Goal: Task Accomplishment & Management: Complete application form

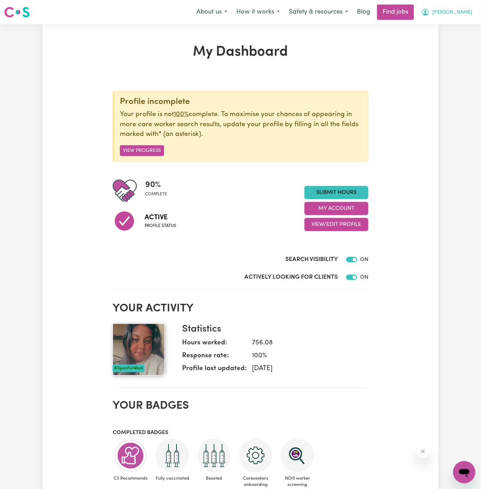
click at [452, 7] on button "[PERSON_NAME]" at bounding box center [446, 12] width 60 height 15
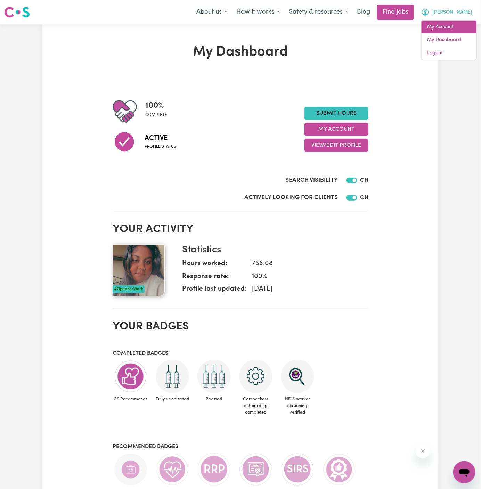
click at [450, 29] on link "My Account" at bounding box center [448, 26] width 55 height 13
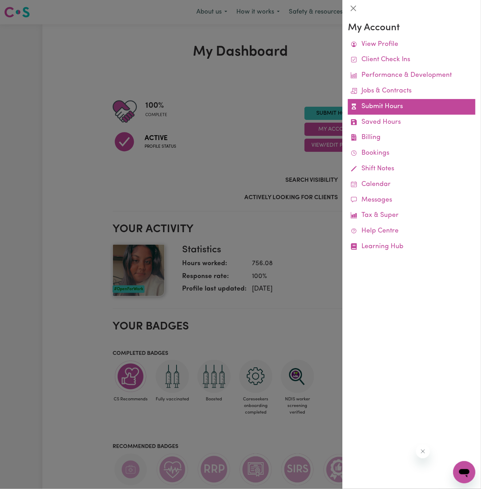
click at [382, 103] on link "Submit Hours" at bounding box center [411, 107] width 127 height 16
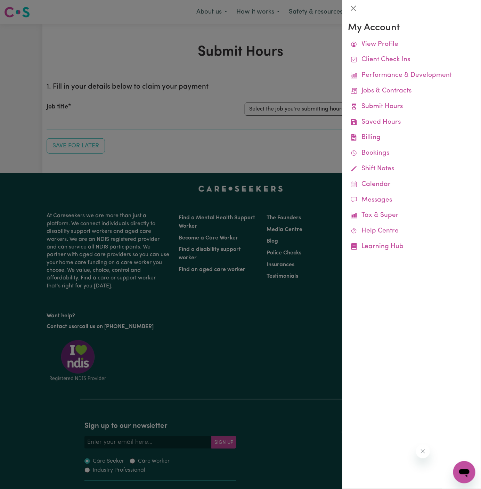
click at [302, 111] on div at bounding box center [240, 244] width 481 height 489
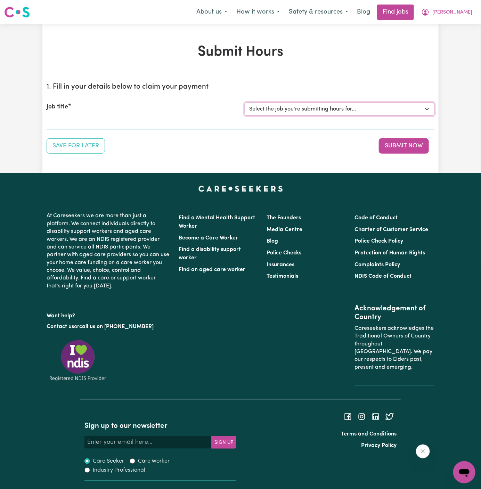
click at [302, 111] on select "Select the job you're submitting hours for... [[PERSON_NAME] ] Support Worker N…" at bounding box center [340, 108] width 190 height 13
select select "14805"
click at [245, 102] on select "Select the job you're submitting hours for... [[PERSON_NAME] ] Support Worker N…" at bounding box center [340, 108] width 190 height 13
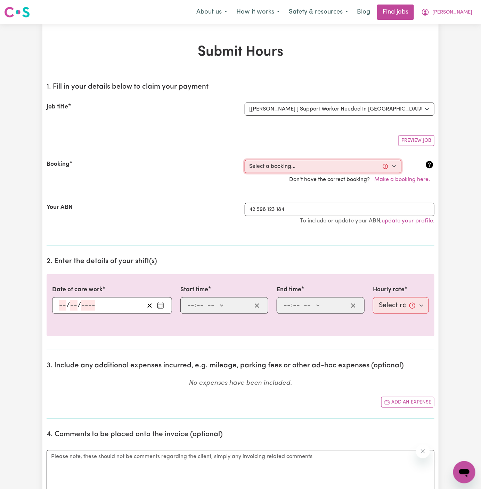
click at [277, 167] on select "Select a booking... [DATE] 6:30pm to 8:00pm (ONE-OFF) [DATE] 8:00pm to 10:00pm …" at bounding box center [323, 166] width 157 height 13
select select "360727"
click at [245, 160] on select "Select a booking... [DATE] 6:30pm to 8:00pm (ONE-OFF) [DATE] 8:00pm to 10:00pm …" at bounding box center [323, 166] width 157 height 13
type input "[DATE]"
type input "29"
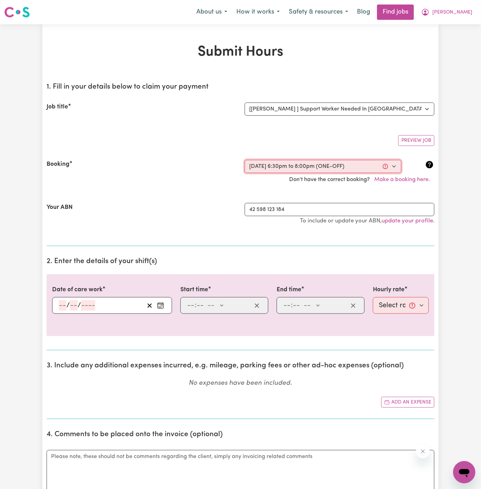
type input "8"
type input "2025"
type input "18:30"
type input "6"
type input "30"
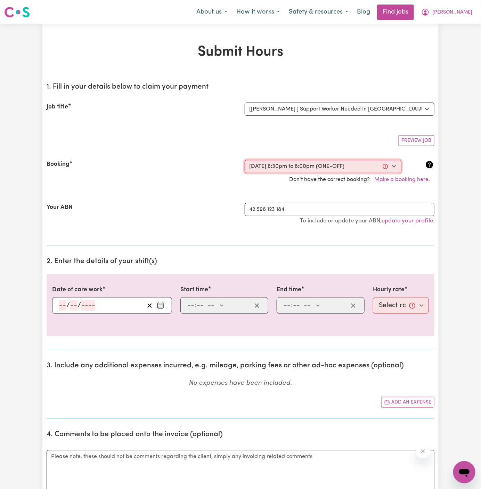
select select "pm"
type input "20:00"
type input "8"
type input "0"
select select "pm"
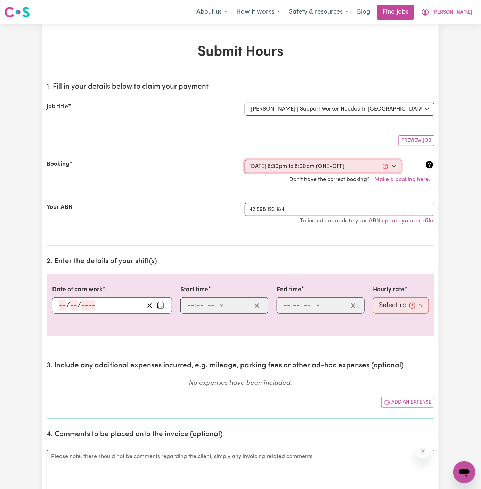
select select "45-Weekday"
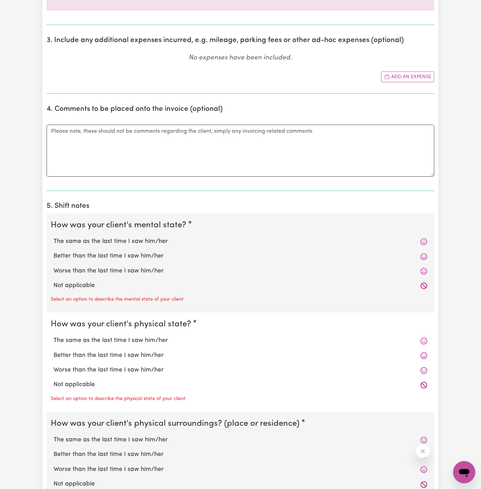
scroll to position [412, 0]
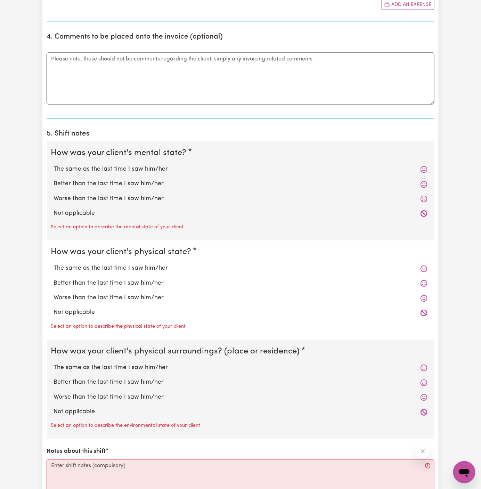
click at [109, 210] on label "Not applicable" at bounding box center [240, 213] width 374 height 9
click at [53, 209] on input "Not applicable" at bounding box center [53, 209] width 0 height 0
radio input "true"
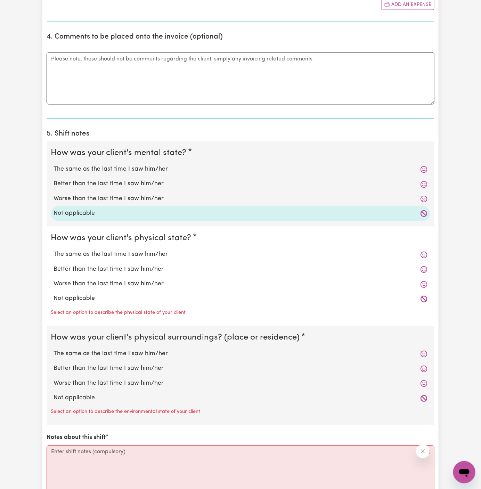
click at [109, 297] on label "Not applicable" at bounding box center [240, 298] width 374 height 9
click at [53, 294] on input "Not applicable" at bounding box center [53, 294] width 0 height 0
radio input "true"
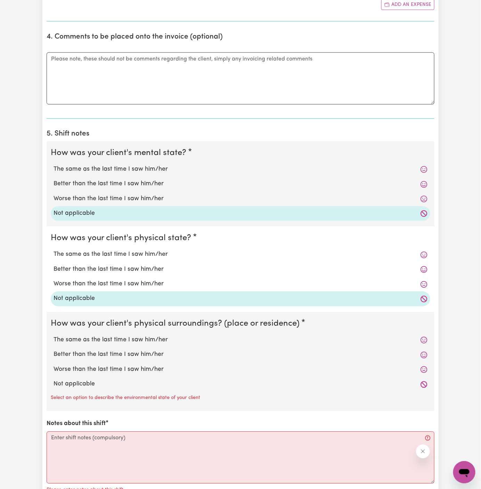
click at [114, 378] on div "Not applicable" at bounding box center [240, 384] width 379 height 15
click at [115, 380] on label "Not applicable" at bounding box center [240, 384] width 374 height 9
click at [53, 380] on input "Not applicable" at bounding box center [53, 379] width 0 height 0
radio input "true"
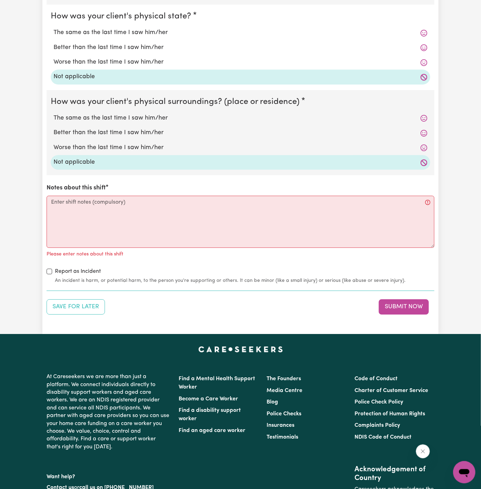
scroll to position [636, 0]
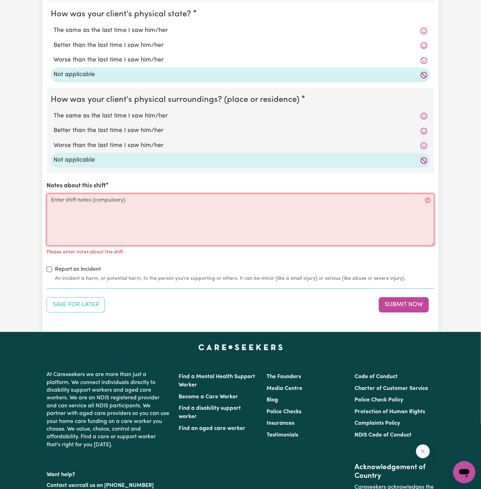
click at [163, 210] on textarea "Notes about this shift" at bounding box center [241, 219] width 388 height 52
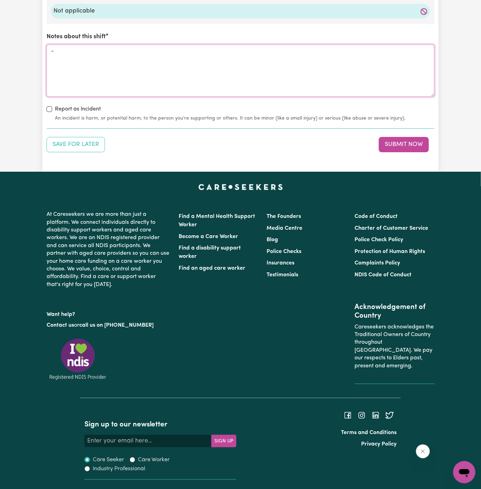
scroll to position [787, 0]
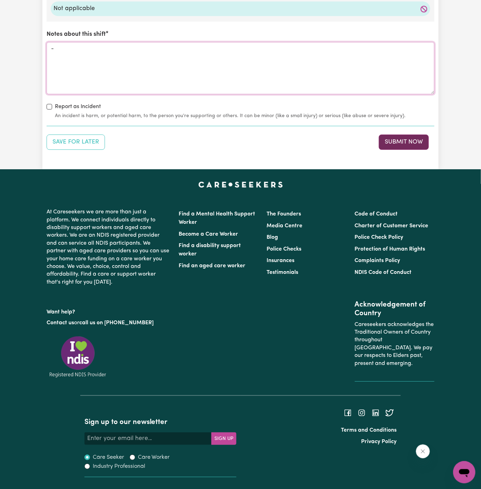
type textarea "-"
click at [408, 143] on button "Submit Now" at bounding box center [404, 141] width 50 height 15
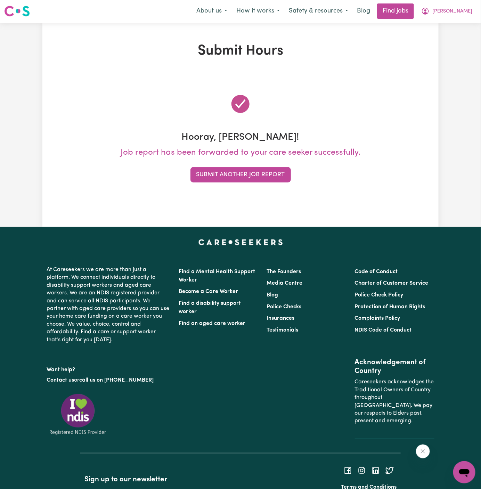
scroll to position [0, 0]
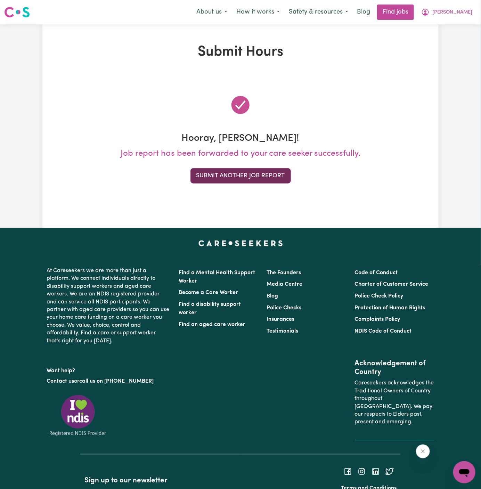
click at [266, 177] on button "Submit Another Job Report" at bounding box center [240, 175] width 100 height 15
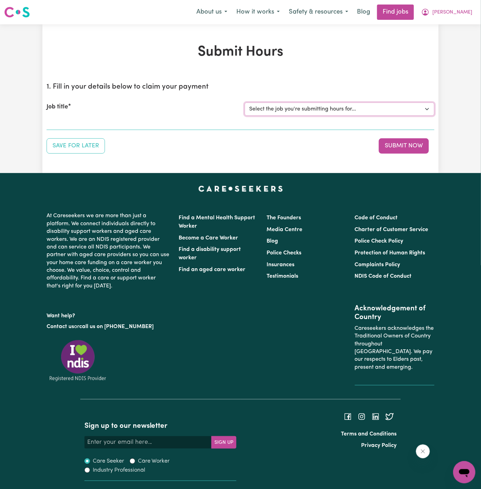
click at [336, 109] on select "Select the job you're submitting hours for... [[PERSON_NAME] ] Support Worker N…" at bounding box center [340, 108] width 190 height 13
select select "14805"
click at [245, 102] on select "Select the job you're submitting hours for... [[PERSON_NAME] ] Support Worker N…" at bounding box center [340, 108] width 190 height 13
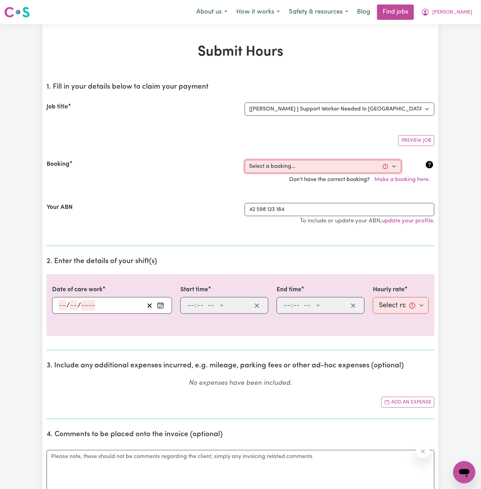
click at [297, 165] on select "Select a booking... [DATE] 6:30pm to 8:00pm (ONE-OFF) [DATE] 8:00pm to 10:00pm …" at bounding box center [323, 166] width 157 height 13
select select "360728"
click at [245, 160] on select "Select a booking... [DATE] 6:30pm to 8:00pm (ONE-OFF) [DATE] 8:00pm to 10:00pm …" at bounding box center [323, 166] width 157 height 13
type input "[DATE]"
type input "29"
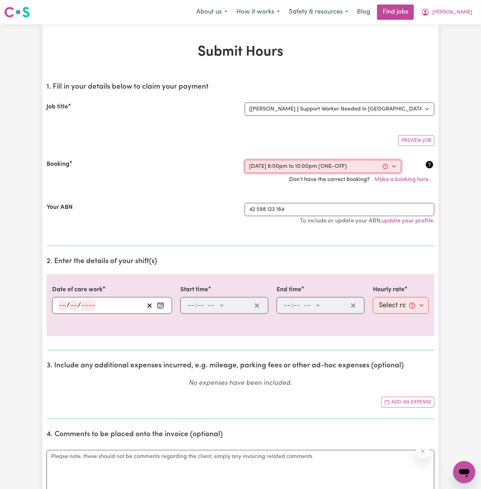
type input "8"
type input "2025"
type input "20:00"
type input "8"
type input "0"
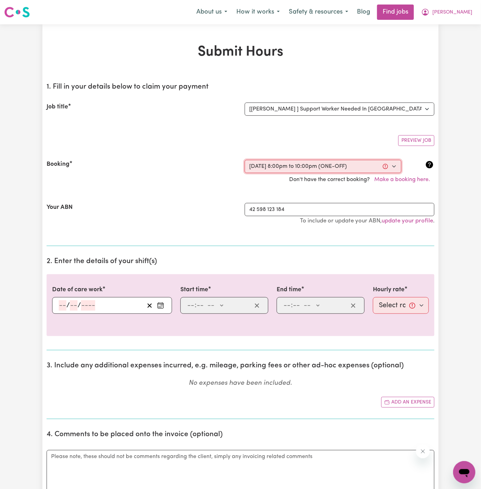
select select "pm"
type input "22:00"
type input "10"
type input "0"
select select "pm"
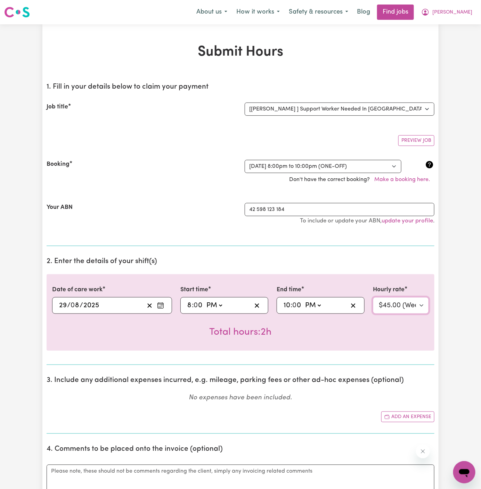
click at [393, 300] on select "Select rate... $45.00 (Weekday) $67.50 ([DATE]) $67.50 ([DATE]) $67.50 (Evening…" at bounding box center [401, 305] width 56 height 17
select select "67.5-EveningCare"
click at [373, 297] on select "Select rate... $45.00 (Weekday) $67.50 ([DATE]) $67.50 ([DATE]) $67.50 (Evening…" at bounding box center [401, 305] width 56 height 17
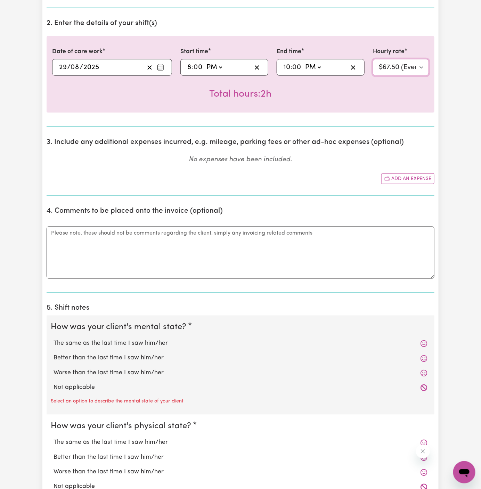
scroll to position [294, 0]
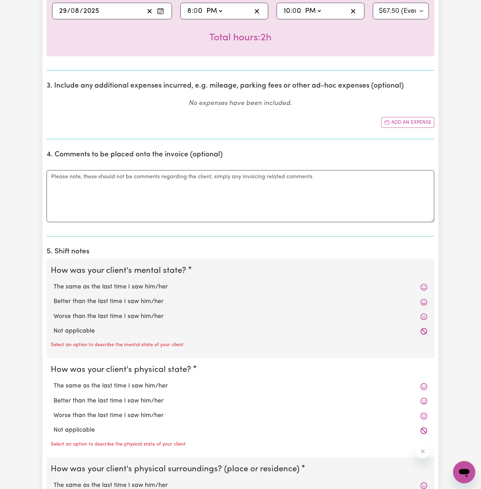
click at [89, 328] on label "Not applicable" at bounding box center [240, 331] width 374 height 9
click at [53, 327] on input "Not applicable" at bounding box center [53, 326] width 0 height 0
radio input "true"
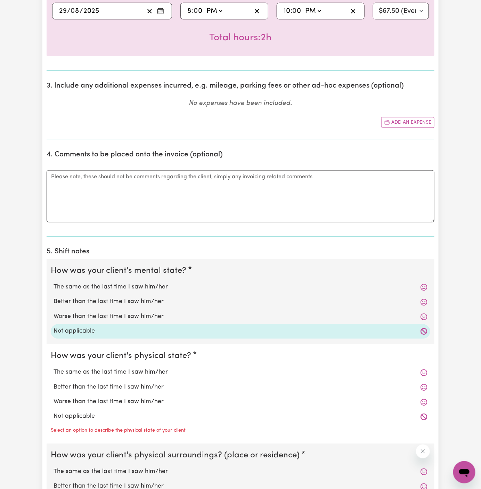
click at [93, 412] on label "Not applicable" at bounding box center [240, 416] width 374 height 9
click at [53, 412] on input "Not applicable" at bounding box center [53, 412] width 0 height 0
radio input "true"
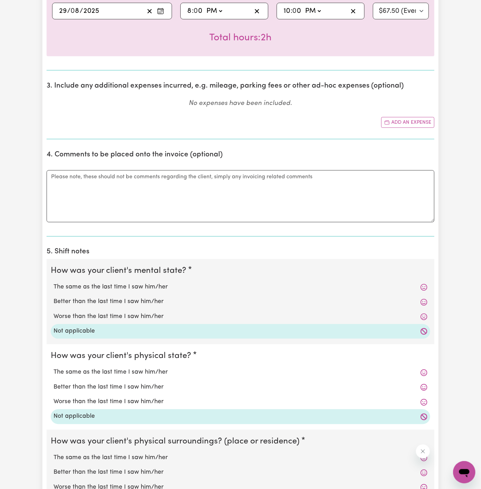
scroll to position [402, 0]
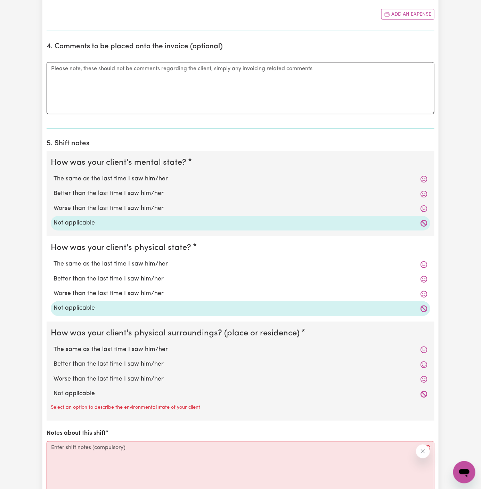
click at [116, 391] on label "Not applicable" at bounding box center [240, 393] width 374 height 9
click at [53, 389] on input "Not applicable" at bounding box center [53, 389] width 0 height 0
radio input "true"
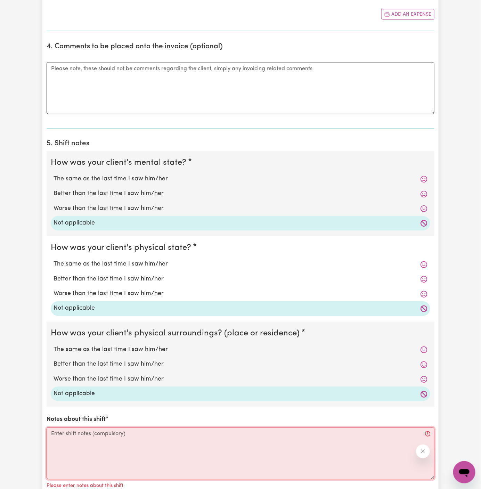
click at [111, 444] on textarea "Notes about this shift" at bounding box center [241, 453] width 388 height 52
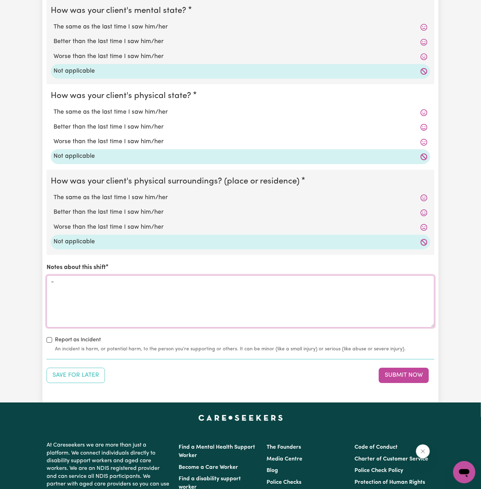
scroll to position [555, 0]
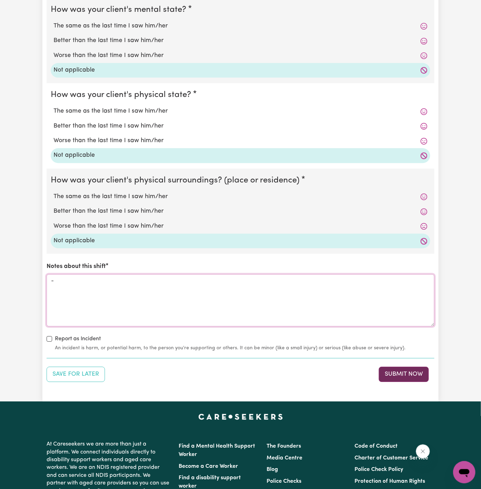
type textarea "-"
click at [410, 368] on button "Submit Now" at bounding box center [404, 373] width 50 height 15
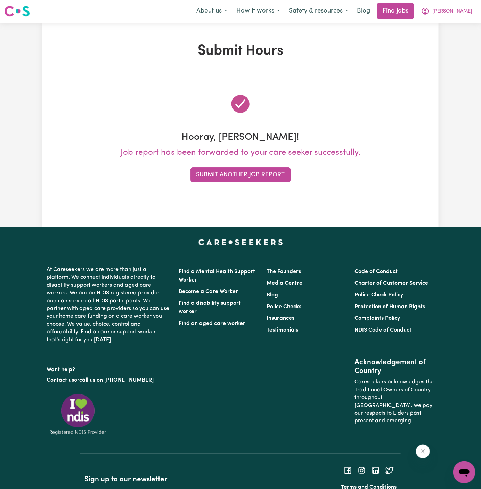
scroll to position [0, 0]
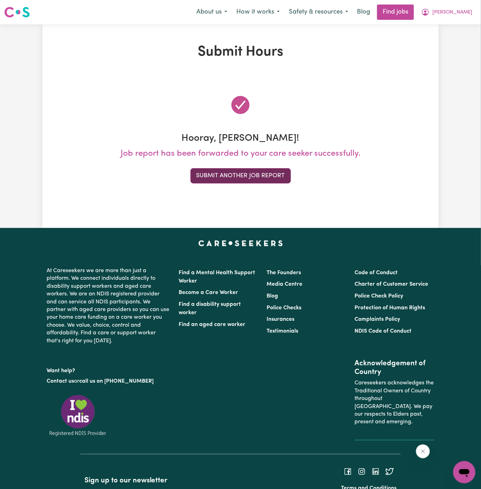
click at [255, 169] on button "Submit Another Job Report" at bounding box center [240, 175] width 100 height 15
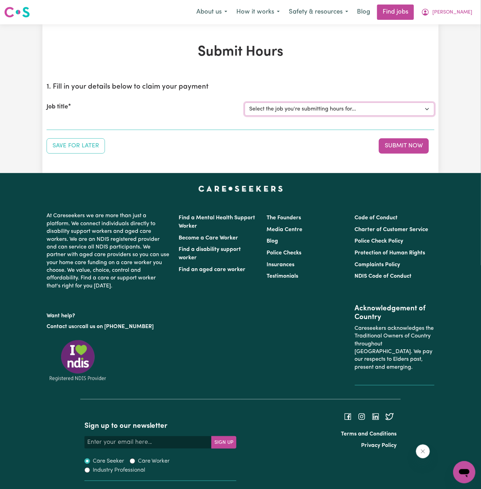
click at [346, 108] on select "Select the job you're submitting hours for... [[PERSON_NAME] ] Support Worker N…" at bounding box center [340, 108] width 190 height 13
select select "14805"
click at [245, 102] on select "Select the job you're submitting hours for... [[PERSON_NAME] ] Support Worker N…" at bounding box center [340, 108] width 190 height 13
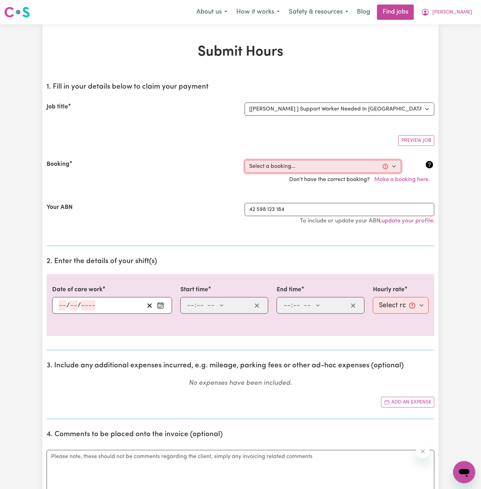
click at [309, 163] on select "Select a booking... [DATE] 6:30pm to 8:00pm (ONE-OFF) [DATE] 8:00pm to 10:00pm …" at bounding box center [323, 166] width 157 height 13
select select "360729"
click at [245, 160] on select "Select a booking... [DATE] 6:30pm to 8:00pm (ONE-OFF) [DATE] 8:00pm to 10:00pm …" at bounding box center [323, 166] width 157 height 13
type input "[DATE]"
type input "29"
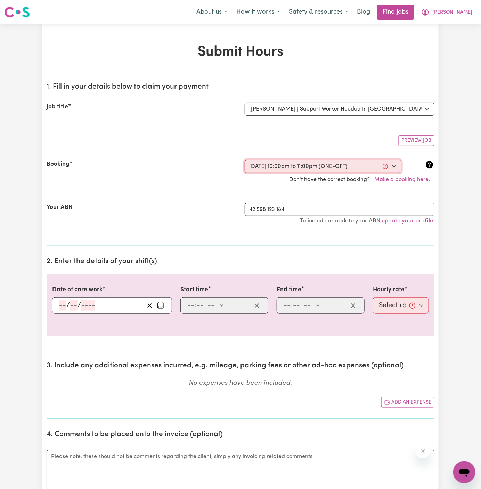
type input "8"
type input "2025"
type input "22:00"
type input "10"
type input "0"
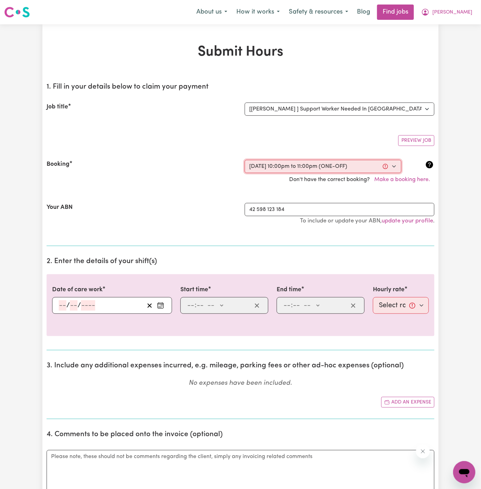
select select "pm"
type input "23:00"
type input "11"
type input "0"
select select "pm"
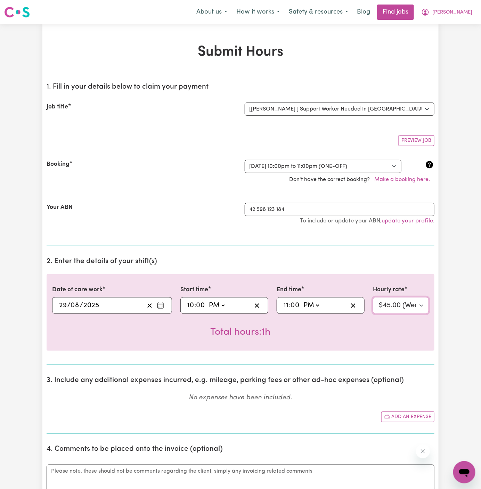
click at [400, 297] on select "Select rate... $45.00 (Weekday) $67.50 ([DATE]) $67.50 ([DATE]) $67.50 (Evening…" at bounding box center [401, 305] width 56 height 17
click at [419, 309] on select "Select rate... $45.00 (Weekday) $67.50 ([DATE]) $67.50 ([DATE]) $67.50 (Evening…" at bounding box center [401, 305] width 56 height 17
select select "160-Overnight"
click at [373, 297] on select "Select rate... $45.00 (Weekday) $67.50 ([DATE]) $67.50 ([DATE]) $67.50 (Evening…" at bounding box center [401, 305] width 56 height 17
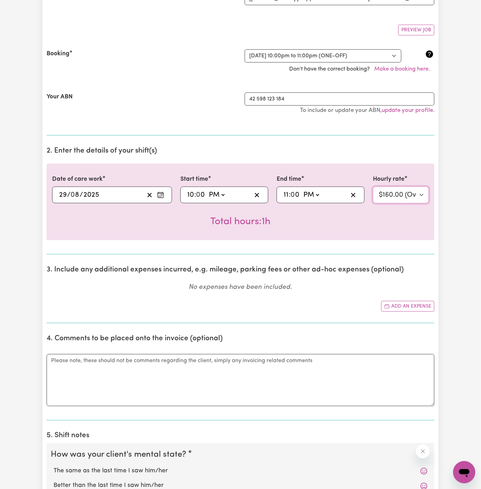
scroll to position [259, 0]
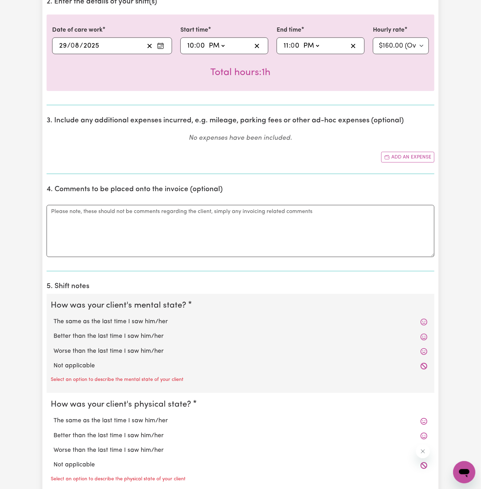
click at [112, 359] on div "Not applicable" at bounding box center [240, 366] width 379 height 15
click at [115, 364] on label "Not applicable" at bounding box center [240, 366] width 374 height 9
click at [53, 362] on input "Not applicable" at bounding box center [53, 361] width 0 height 0
radio input "true"
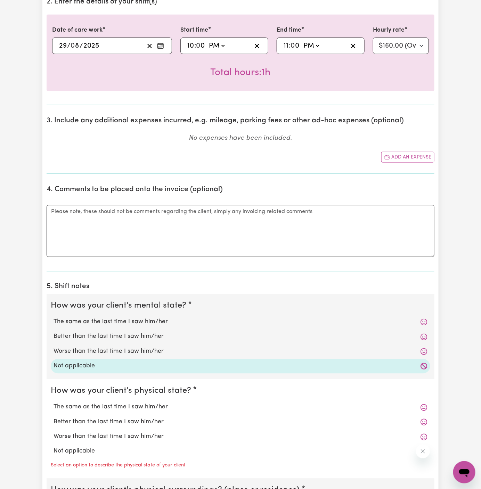
click at [117, 450] on label "Not applicable" at bounding box center [240, 451] width 374 height 9
click at [53, 447] on input "Not applicable" at bounding box center [53, 446] width 0 height 0
radio input "true"
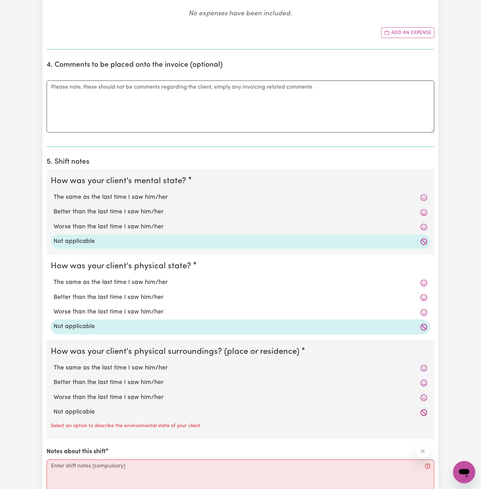
scroll to position [401, 0]
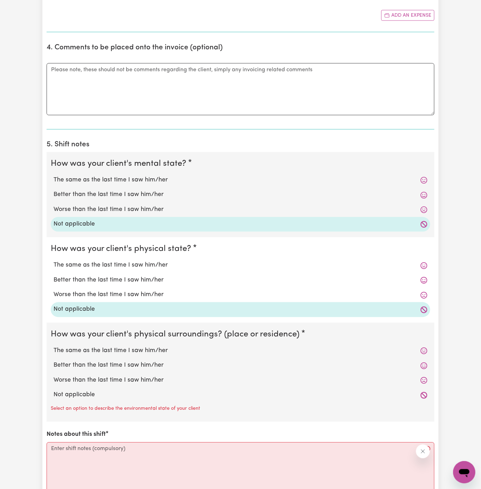
click at [132, 396] on label "Not applicable" at bounding box center [240, 394] width 374 height 9
click at [53, 390] on input "Not applicable" at bounding box center [53, 390] width 0 height 0
radio input "true"
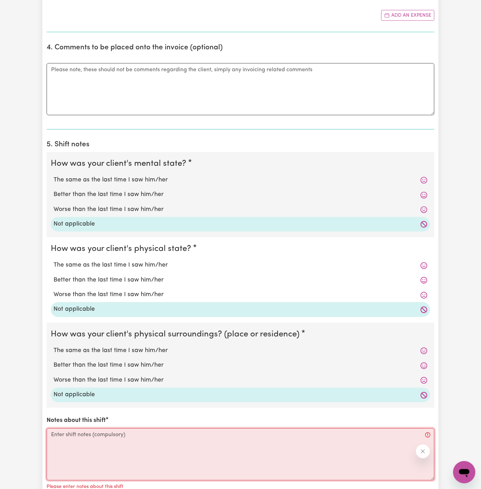
click at [171, 442] on textarea "Notes about this shift" at bounding box center [241, 454] width 388 height 52
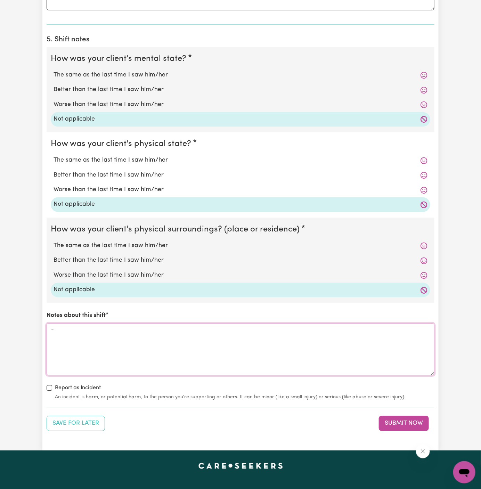
scroll to position [698, 0]
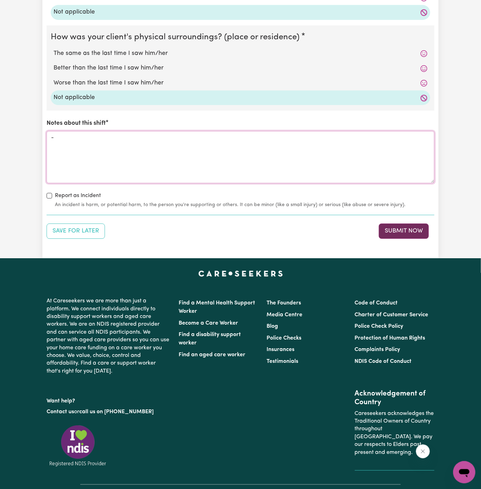
type textarea "-"
click at [413, 227] on button "Submit Now" at bounding box center [404, 230] width 50 height 15
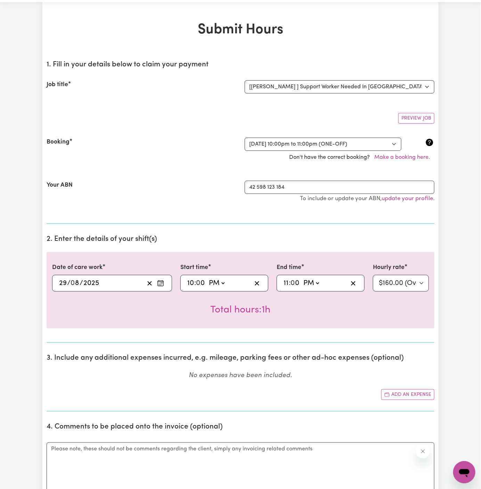
scroll to position [8, 0]
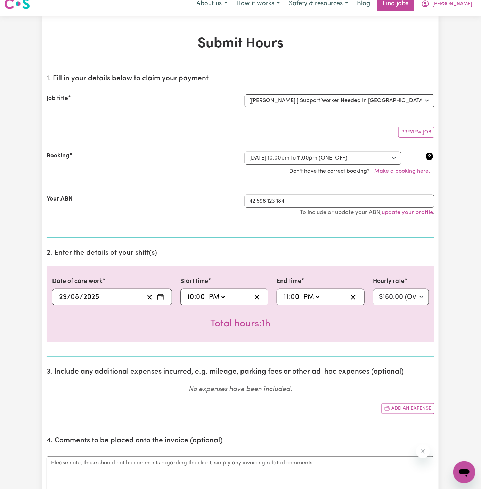
drag, startPoint x: 301, startPoint y: 190, endPoint x: 317, endPoint y: 198, distance: 18.3
click at [317, 198] on div "Your ABN 42 598 123 184 To include or update your ABN, update your profile ." at bounding box center [241, 208] width 388 height 45
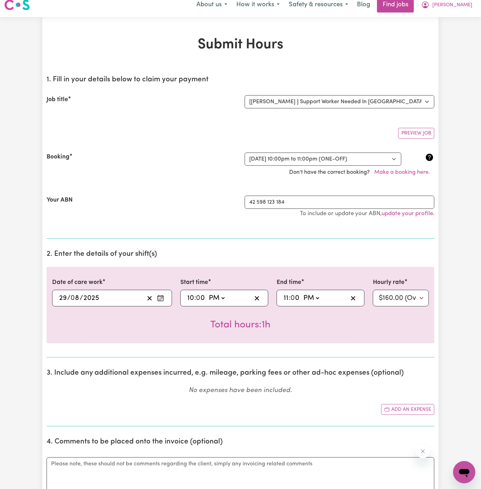
scroll to position [4, 0]
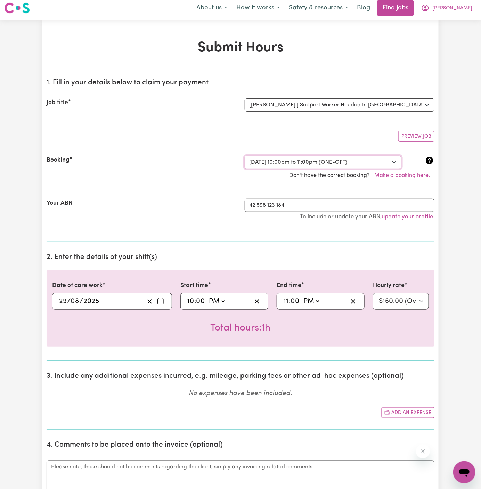
click at [308, 159] on select "Select a booking... [DATE] 6:30pm to 8:00pm (ONE-OFF) [DATE] 8:00pm to 10:00pm …" at bounding box center [323, 162] width 157 height 13
click at [342, 140] on div "Preview Job" at bounding box center [241, 133] width 388 height 16
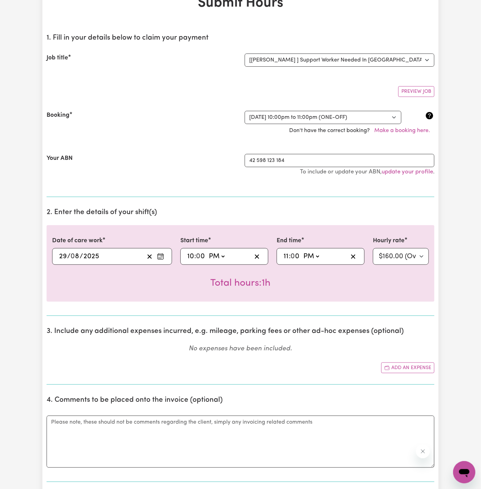
scroll to position [0, 0]
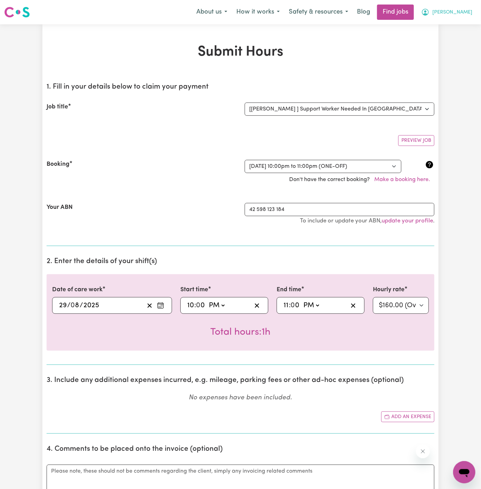
click at [461, 14] on span "[PERSON_NAME]" at bounding box center [452, 13] width 40 height 8
click at [463, 28] on link "My Account" at bounding box center [448, 26] width 55 height 13
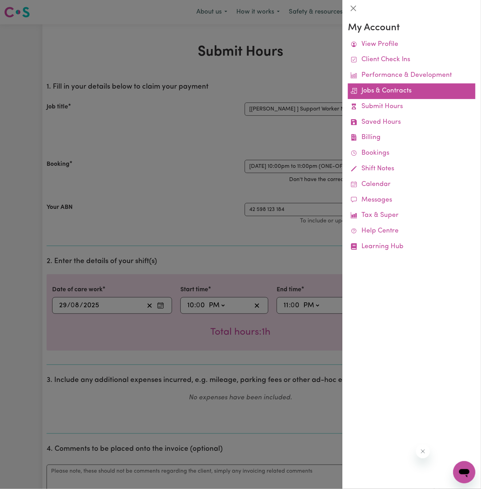
click at [397, 84] on link "Jobs & Contracts" at bounding box center [411, 91] width 127 height 16
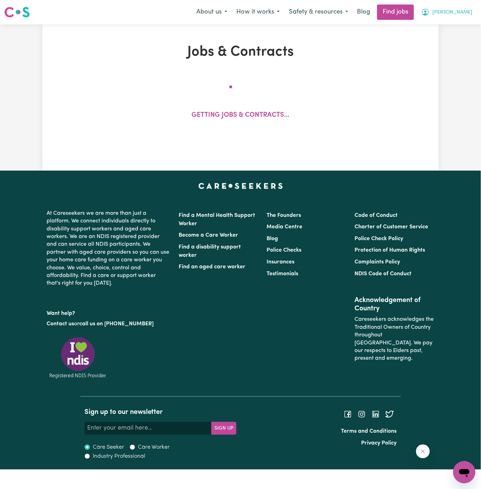
click at [465, 13] on span "[PERSON_NAME]" at bounding box center [452, 13] width 40 height 8
click at [454, 25] on link "My Account" at bounding box center [448, 26] width 55 height 13
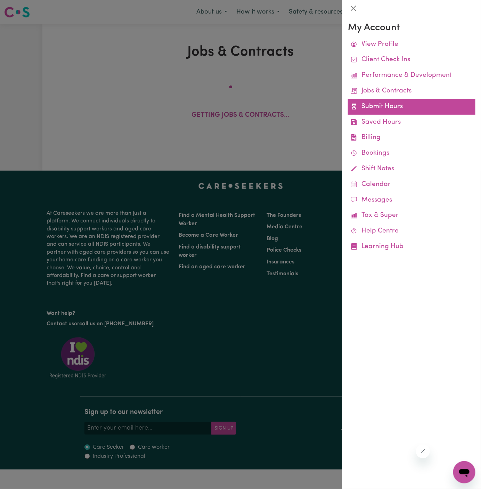
click at [392, 105] on link "Submit Hours" at bounding box center [411, 107] width 127 height 16
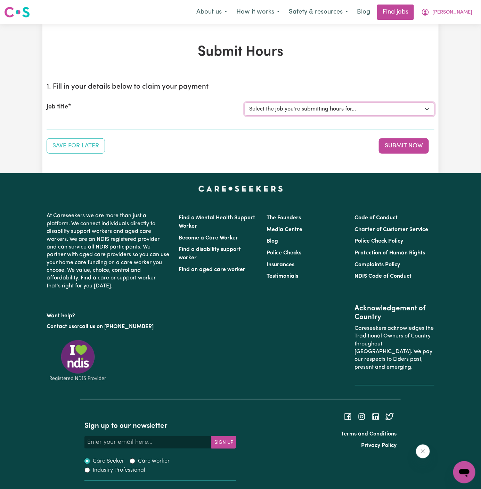
click at [324, 108] on select "Select the job you're submitting hours for... [[PERSON_NAME] ] Support Worker N…" at bounding box center [340, 108] width 190 height 13
select select "14805"
click at [245, 102] on select "Select the job you're submitting hours for... [[PERSON_NAME] ] Support Worker N…" at bounding box center [340, 108] width 190 height 13
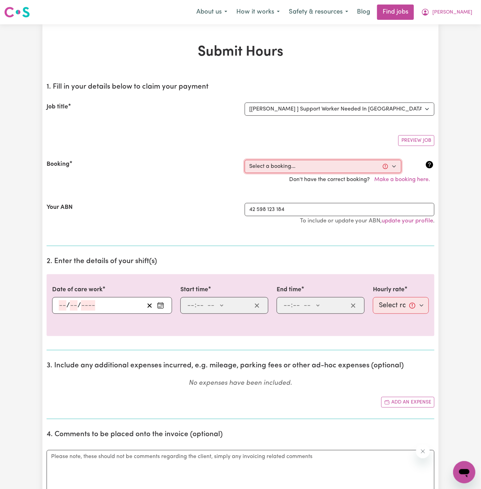
click at [327, 165] on select "Select a booking... [DATE] 6:30pm to 8:00pm (ONE-OFF) [DATE] 8:00pm to 10:00pm …" at bounding box center [323, 166] width 157 height 13
select select "362158"
click at [245, 160] on select "Select a booking... [DATE] 6:30pm to 8:00pm (ONE-OFF) [DATE] 8:00pm to 10:00pm …" at bounding box center [323, 166] width 157 height 13
type input "[DATE]"
type input "4"
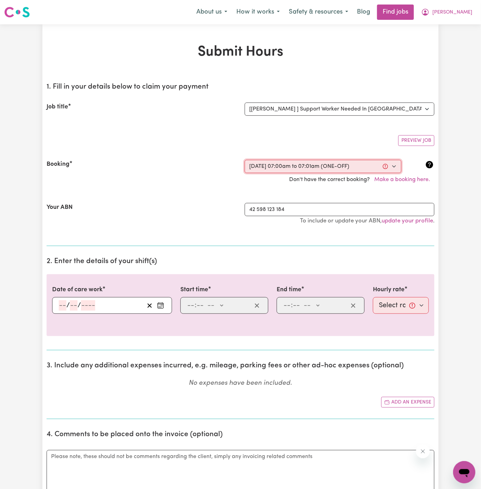
type input "9"
type input "2025"
type input "07:00"
type input "7"
type input "0"
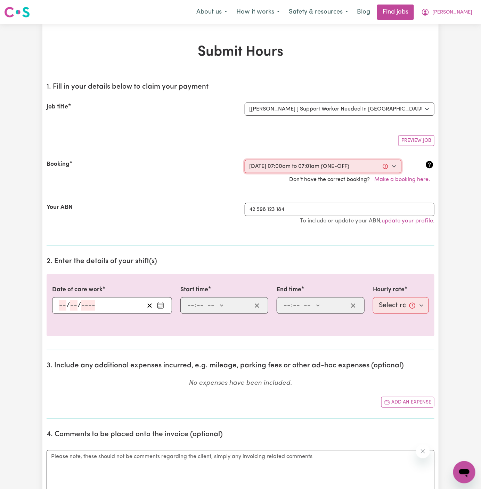
select select "am"
type input "07:01"
type input "7"
type input "1"
select select "am"
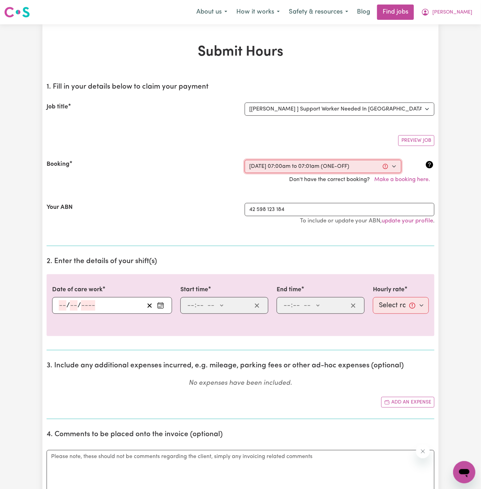
select select "45-Weekday"
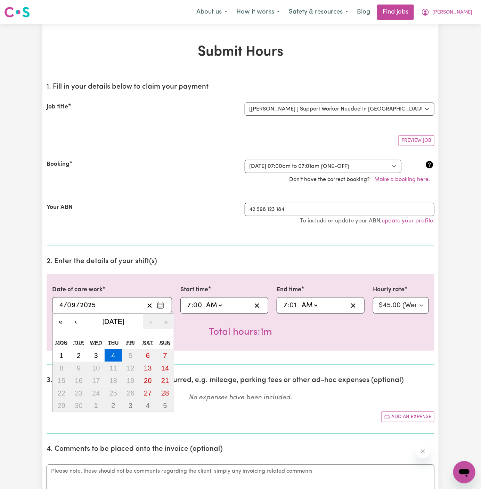
click at [59, 303] on input "4" at bounding box center [61, 305] width 5 height 10
click at [70, 320] on button "‹" at bounding box center [75, 321] width 15 height 15
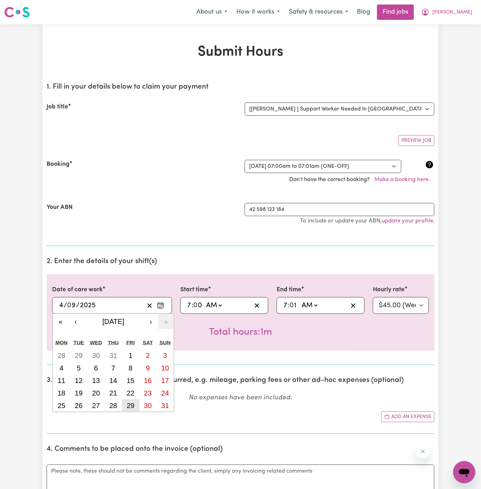
click at [132, 402] on abbr "29" at bounding box center [131, 405] width 8 height 8
type input "[DATE]"
type input "29"
type input "8"
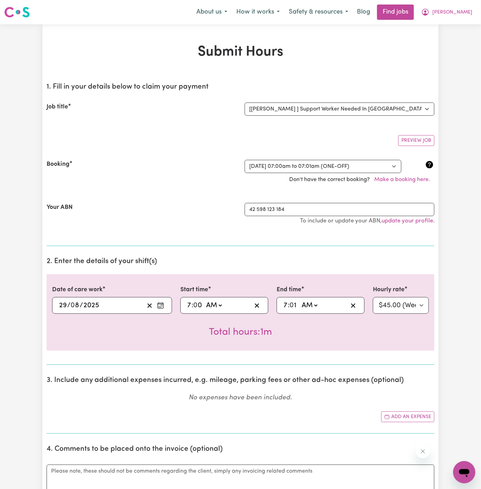
click at [188, 304] on input "7" at bounding box center [189, 305] width 5 height 10
type input "05:00"
type input "5"
click at [188, 304] on input "5" at bounding box center [189, 305] width 5 height 10
type input "01:00"
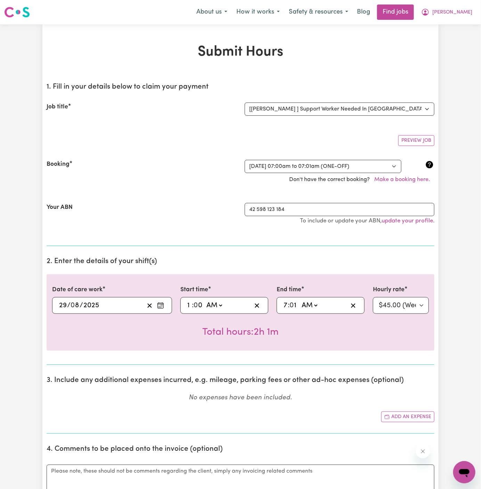
type input "10"
type input "10:00"
click at [217, 306] on select "AM PM" at bounding box center [216, 305] width 19 height 10
select select "pm"
click at [207, 300] on select "AM PM" at bounding box center [216, 305] width 19 height 10
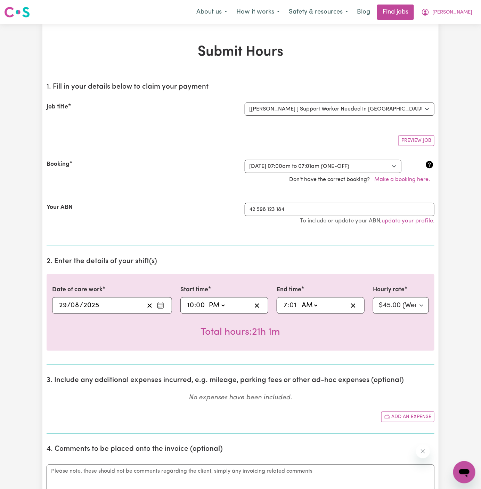
type input "22:00"
click at [287, 306] on input "7" at bounding box center [285, 305] width 5 height 10
type input "01:01"
type input "1"
type input "11:01"
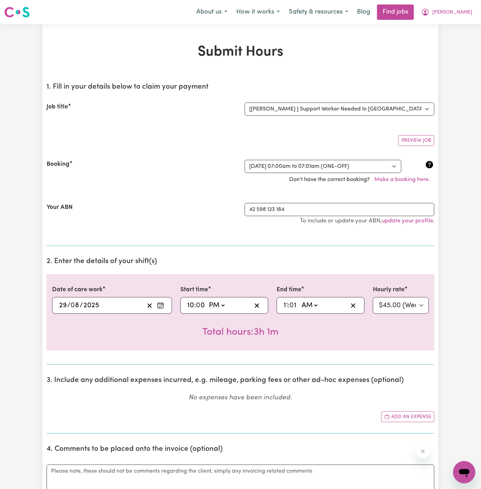
type input "11"
type input "11:00"
type input "00"
click at [312, 304] on select "AM PM" at bounding box center [310, 305] width 19 height 10
select select "pm"
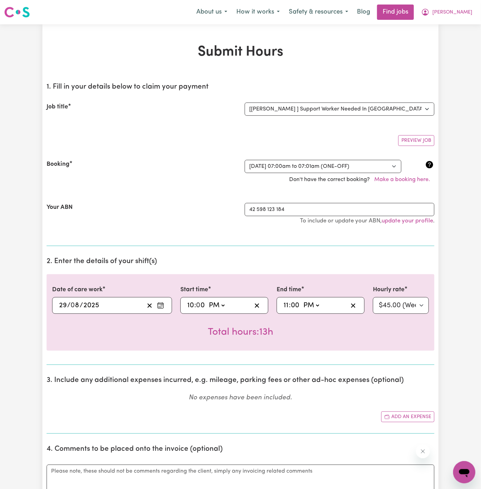
click at [301, 300] on select "AM PM" at bounding box center [310, 305] width 19 height 10
type input "23:00"
type input "0"
click at [397, 305] on select "Select rate... $45.00 (Weekday) $67.50 ([DATE]) $67.50 ([DATE]) $67.50 (Evening…" at bounding box center [401, 305] width 56 height 17
select select "160-Overnight"
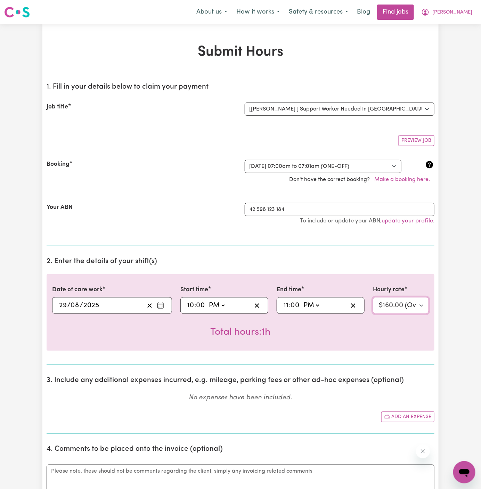
click at [373, 297] on select "Select rate... $45.00 (Weekday) $67.50 ([DATE]) $67.50 ([DATE]) $67.50 (Evening…" at bounding box center [401, 305] width 56 height 17
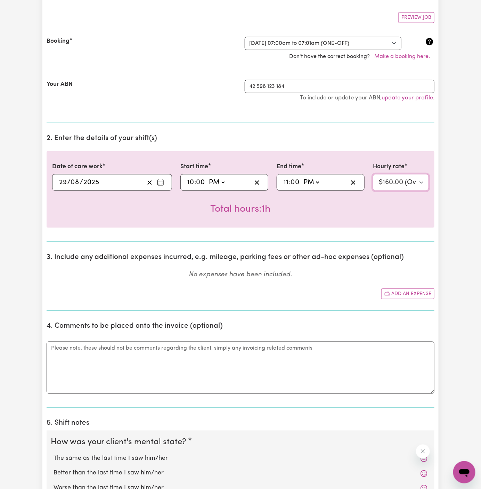
scroll to position [191, 0]
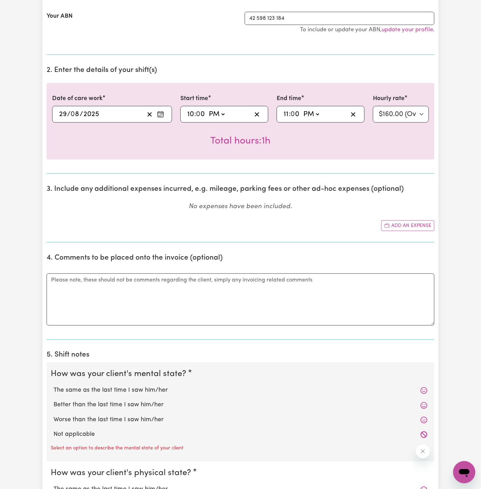
click at [87, 431] on label "Not applicable" at bounding box center [240, 434] width 374 height 9
click at [53, 430] on input "Not applicable" at bounding box center [53, 430] width 0 height 0
radio input "true"
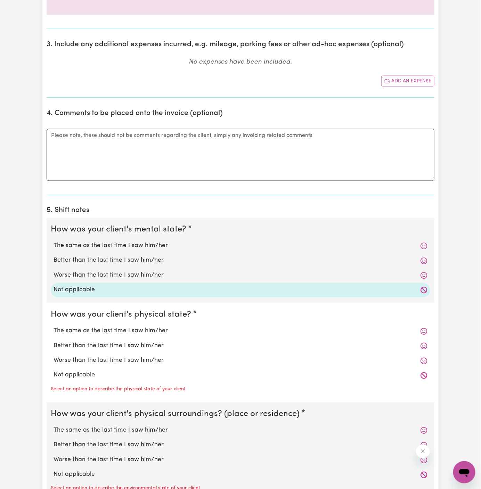
scroll to position [339, 0]
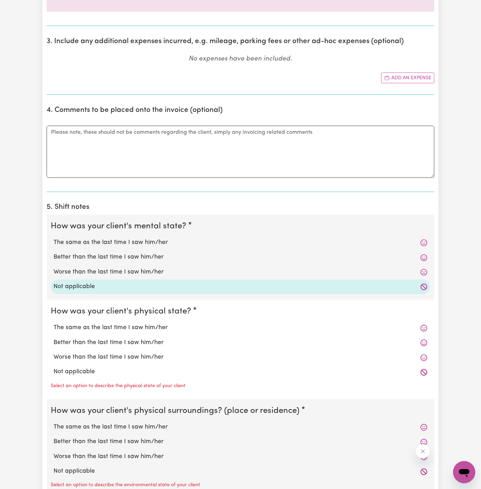
click at [104, 371] on label "Not applicable" at bounding box center [240, 371] width 374 height 9
click at [53, 367] on input "Not applicable" at bounding box center [53, 367] width 0 height 0
radio input "true"
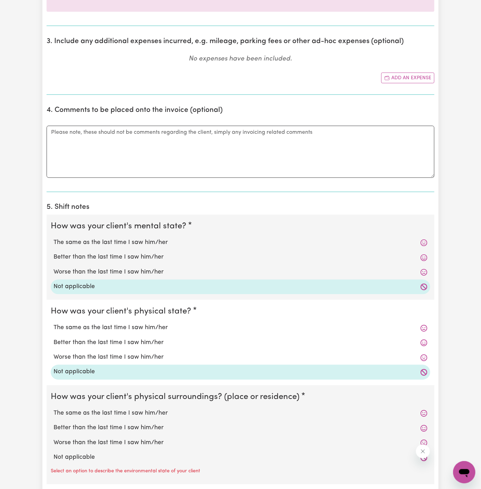
click at [80, 459] on label "Not applicable" at bounding box center [240, 457] width 374 height 9
click at [53, 453] on input "Not applicable" at bounding box center [53, 453] width 0 height 0
radio input "true"
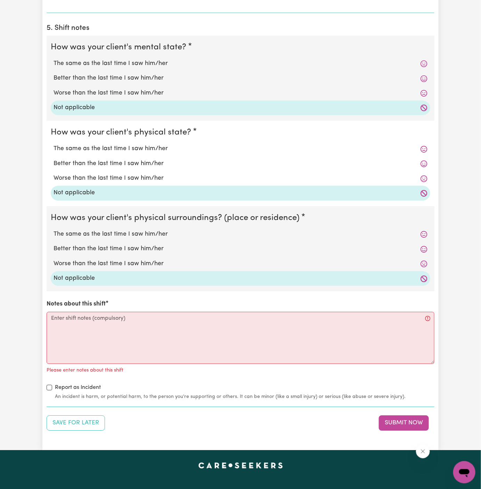
scroll to position [531, 0]
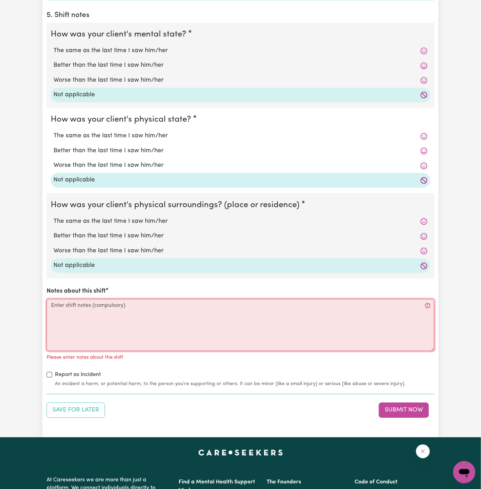
click at [162, 342] on textarea "Notes about this shift" at bounding box center [241, 325] width 388 height 52
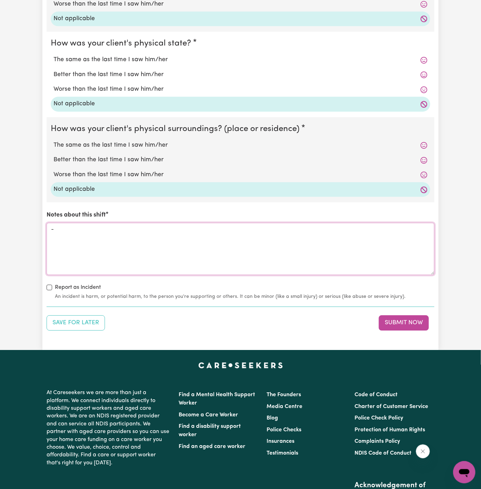
scroll to position [619, 0]
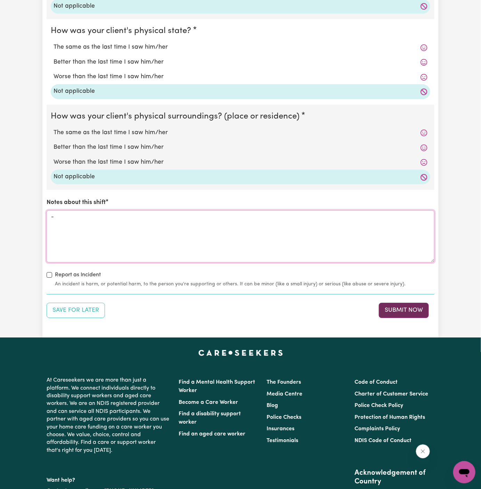
type textarea "-"
click at [411, 314] on button "Submit Now" at bounding box center [404, 310] width 50 height 15
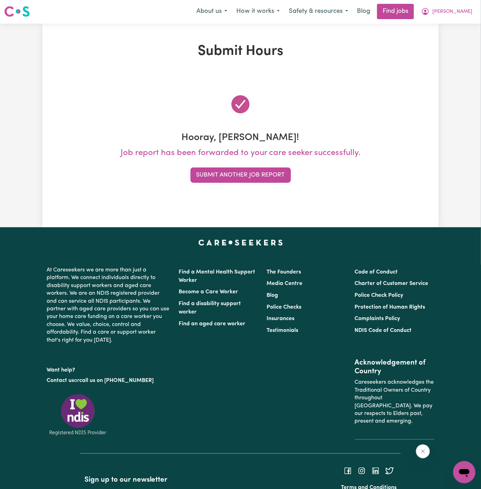
scroll to position [0, 0]
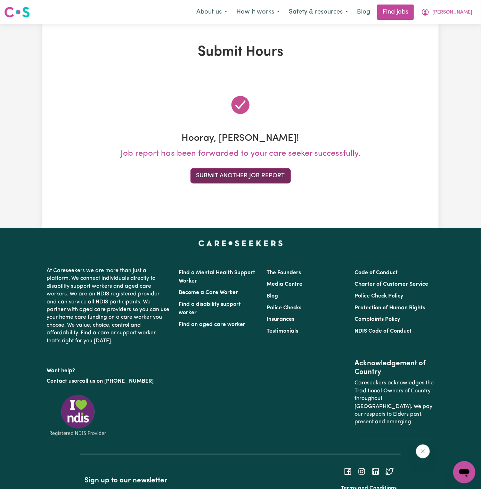
click at [250, 176] on button "Submit Another Job Report" at bounding box center [240, 175] width 100 height 15
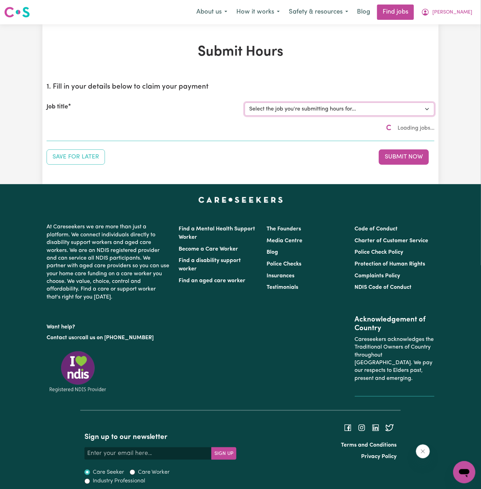
click at [340, 112] on select "Select the job you're submitting hours for... [[PERSON_NAME] ] Support Worker N…" at bounding box center [340, 108] width 190 height 13
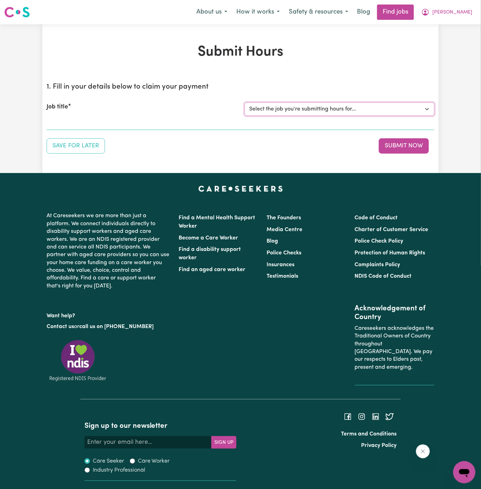
select select "14805"
click at [245, 102] on select "Select the job you're submitting hours for... [[PERSON_NAME] ] Support Worker N…" at bounding box center [340, 108] width 190 height 13
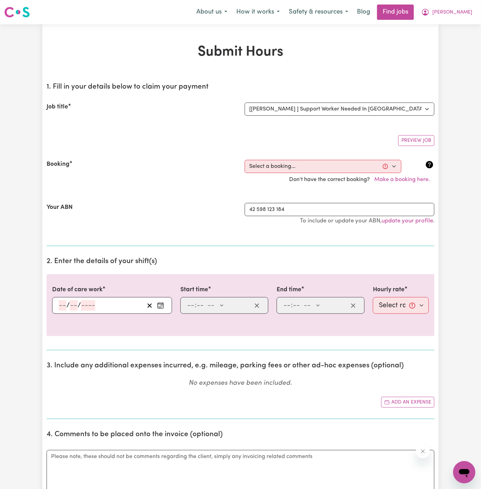
click at [304, 157] on div "Booking Select a booking... [DATE] 6:30pm to 8:00pm (ONE-OFF) [DATE] 8:00pm to …" at bounding box center [241, 172] width 388 height 43
click at [304, 165] on select "Select a booking... [DATE] 6:30pm to 8:00pm (ONE-OFF) [DATE] 8:00pm to 10:00pm …" at bounding box center [323, 166] width 157 height 13
select select "360730"
click at [245, 160] on select "Select a booking... [DATE] 6:30pm to 8:00pm (ONE-OFF) [DATE] 8:00pm to 10:00pm …" at bounding box center [323, 166] width 157 height 13
type input "[DATE]"
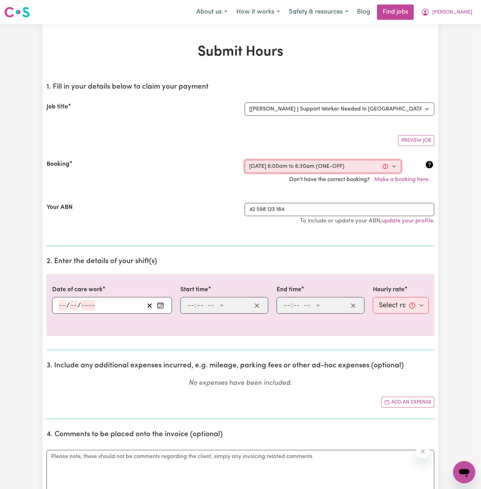
type input "30"
type input "8"
type input "2025"
type input "06:00"
type input "6"
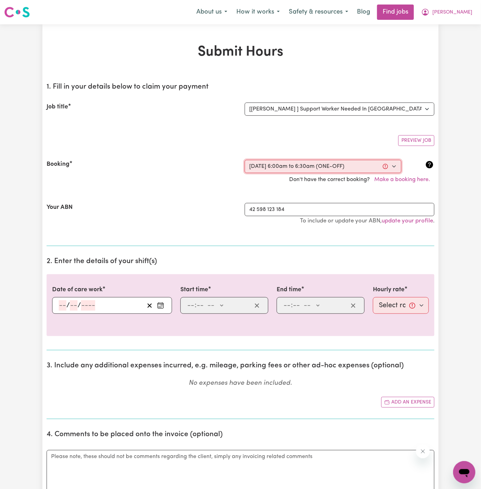
type input "0"
select select "am"
type input "06:30"
type input "6"
type input "30"
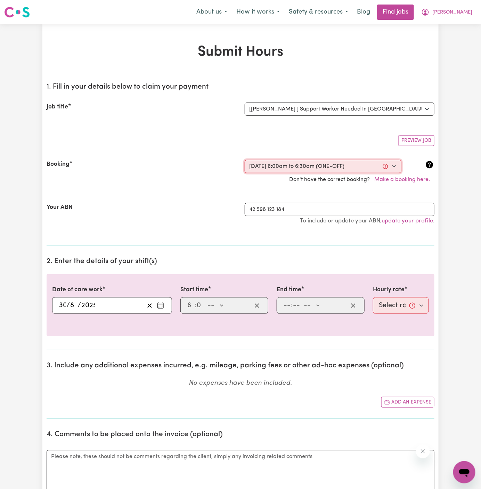
select select "am"
select select "67.5-[DATE]"
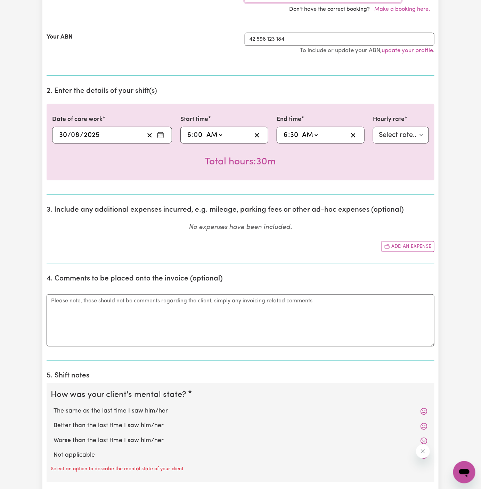
scroll to position [172, 0]
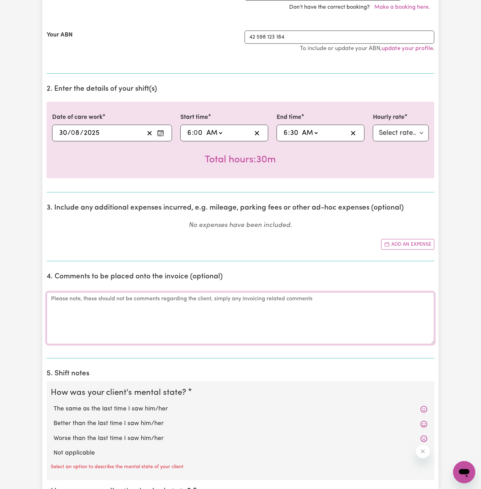
click at [238, 298] on textarea "Comments" at bounding box center [241, 318] width 388 height 52
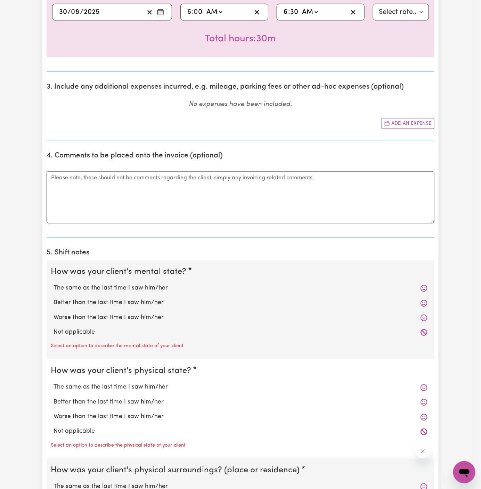
click at [162, 328] on label "Not applicable" at bounding box center [240, 332] width 374 height 9
click at [53, 328] on input "Not applicable" at bounding box center [53, 328] width 0 height 0
radio input "true"
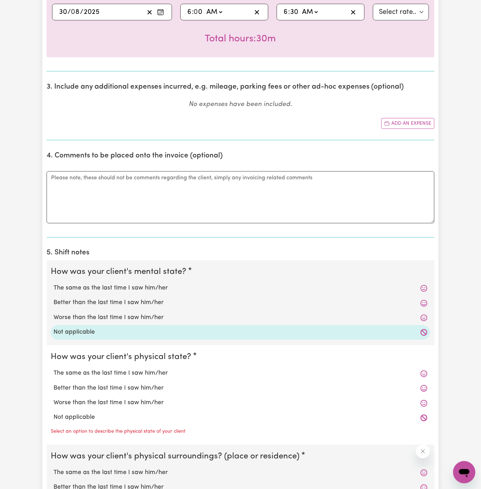
click at [112, 415] on label "Not applicable" at bounding box center [240, 417] width 374 height 9
click at [53, 413] on input "Not applicable" at bounding box center [53, 413] width 0 height 0
radio input "true"
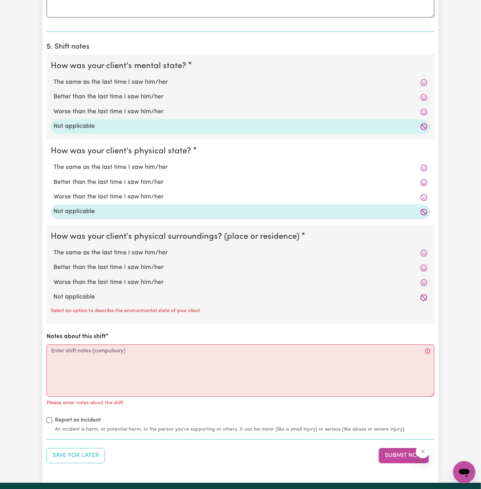
scroll to position [595, 0]
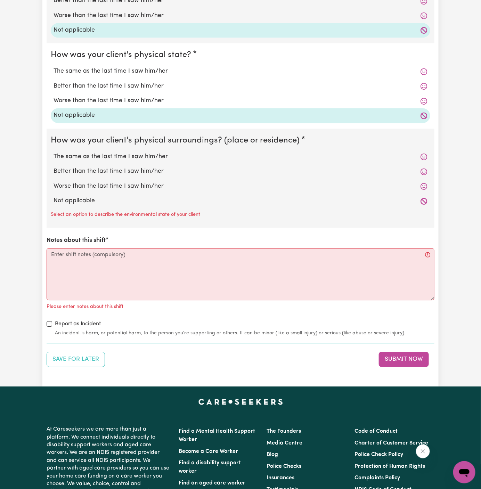
click at [139, 197] on label "Not applicable" at bounding box center [240, 200] width 374 height 9
click at [53, 196] on input "Not applicable" at bounding box center [53, 196] width 0 height 0
radio input "true"
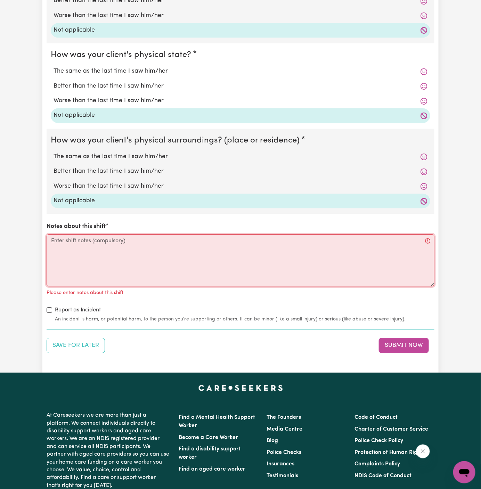
click at [136, 254] on textarea "Notes about this shift" at bounding box center [241, 260] width 388 height 52
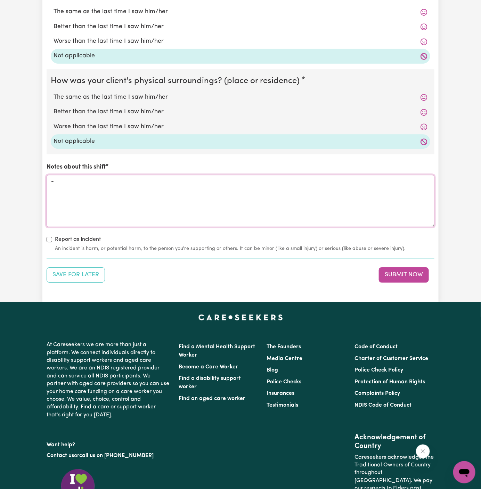
scroll to position [678, 0]
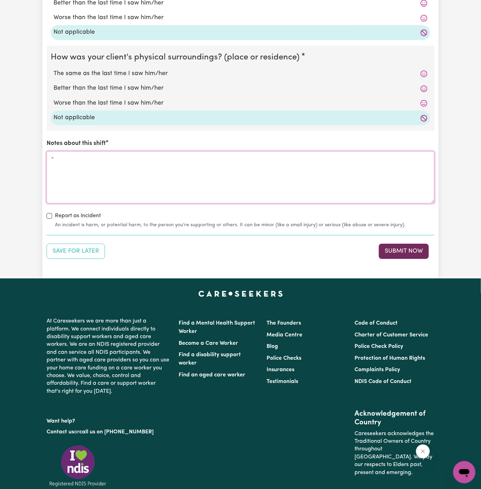
type textarea "-"
click at [425, 244] on button "Submit Now" at bounding box center [404, 250] width 50 height 15
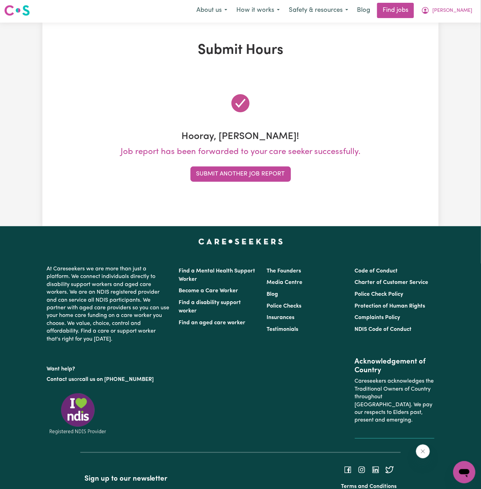
scroll to position [0, 0]
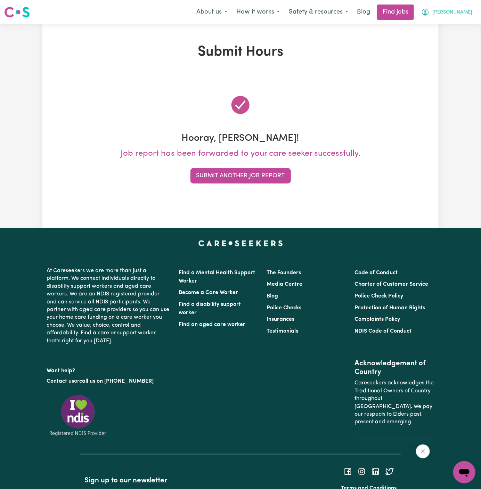
click at [454, 15] on span "[PERSON_NAME]" at bounding box center [452, 13] width 40 height 8
click at [454, 29] on link "My Account" at bounding box center [448, 26] width 55 height 13
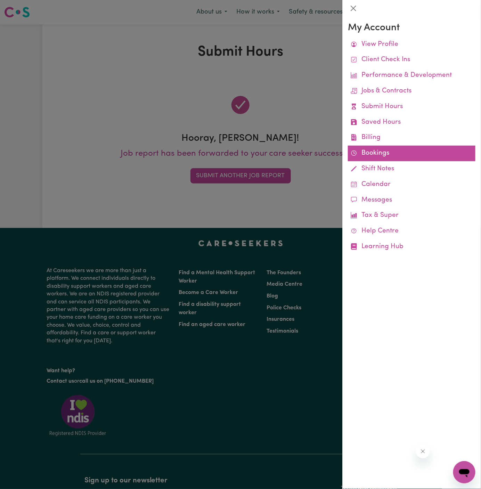
click at [385, 153] on link "Bookings" at bounding box center [411, 154] width 127 height 16
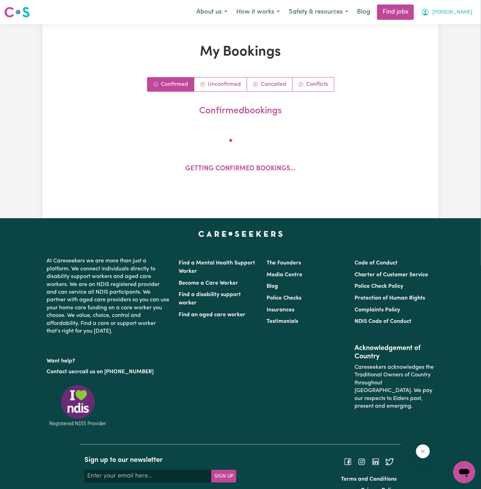
click at [461, 10] on span "[PERSON_NAME]" at bounding box center [452, 13] width 40 height 8
click at [456, 25] on link "My Account" at bounding box center [448, 26] width 55 height 13
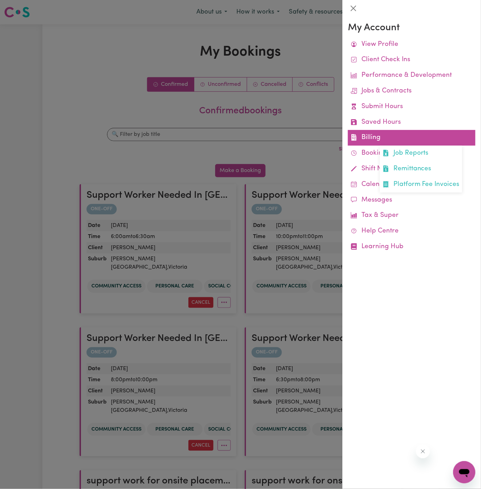
click at [387, 135] on link "Billing Job Reports Remittances Platform Fee Invoices" at bounding box center [411, 138] width 127 height 16
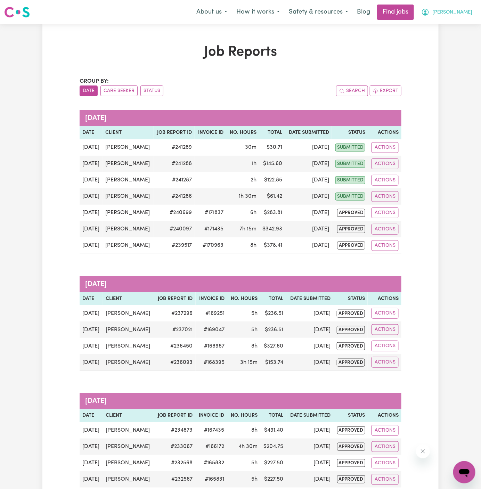
click at [458, 14] on span "[PERSON_NAME]" at bounding box center [452, 13] width 40 height 8
click at [457, 33] on link "My Dashboard" at bounding box center [448, 39] width 55 height 13
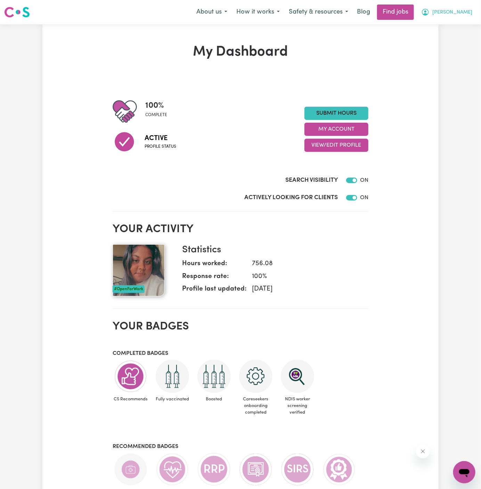
click at [467, 14] on span "[PERSON_NAME]" at bounding box center [452, 13] width 40 height 8
click at [466, 50] on link "Logout" at bounding box center [448, 53] width 55 height 13
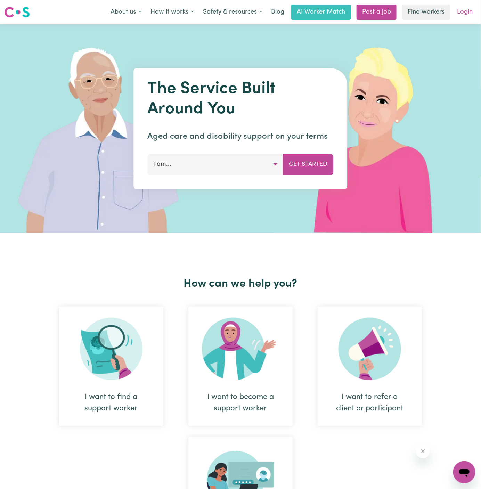
click at [465, 6] on link "Login" at bounding box center [465, 12] width 24 height 15
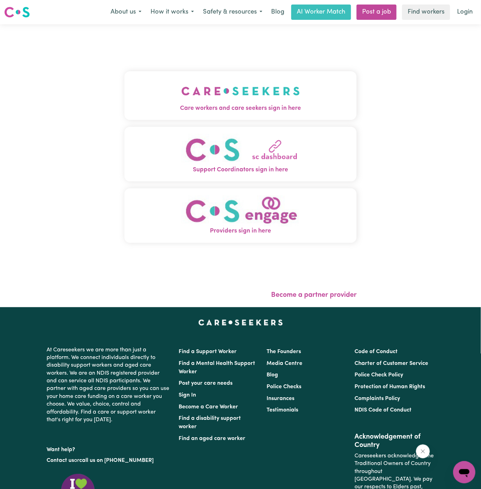
click at [231, 86] on img "Care workers and care seekers sign in here" at bounding box center [240, 91] width 118 height 26
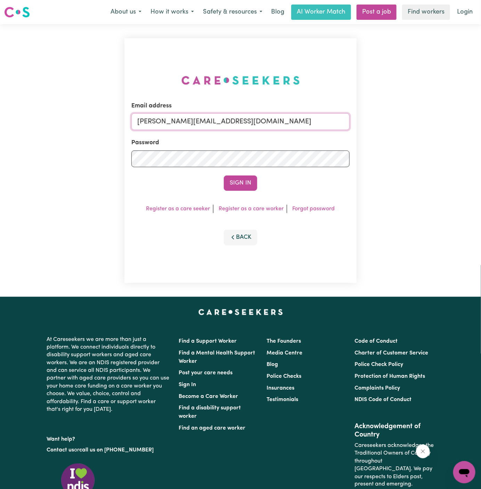
click at [277, 118] on input "[PERSON_NAME][EMAIL_ADDRESS][DOMAIN_NAME]" at bounding box center [240, 121] width 218 height 17
drag, startPoint x: 172, startPoint y: 123, endPoint x: 496, endPoint y: 122, distance: 324.7
click at [480, 122] on html "Menu About us How it works Safety & resources Blog AI Worker Match Post a job F…" at bounding box center [240, 297] width 481 height 595
type input "[EMAIL_ADDRESS][DOMAIN_NAME]"
click at [224, 175] on button "Sign In" at bounding box center [240, 182] width 33 height 15
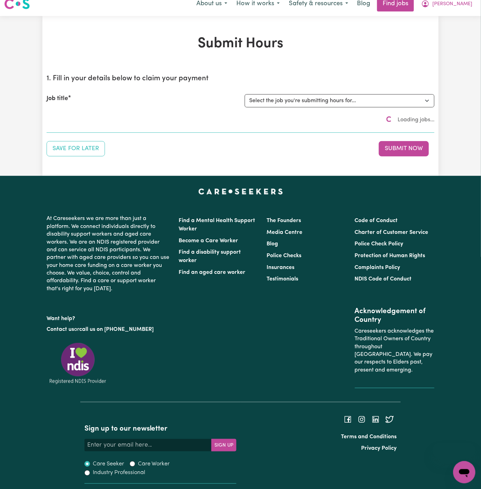
scroll to position [5, 0]
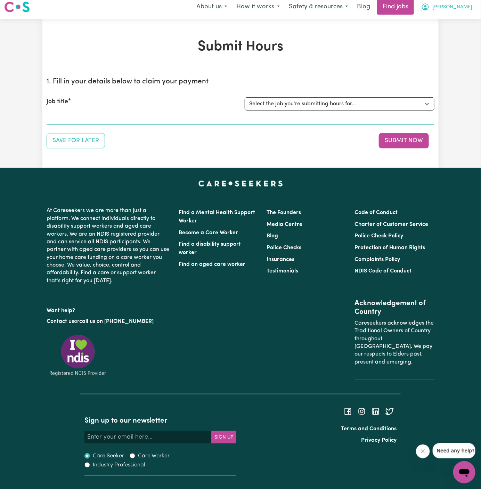
click at [464, 5] on span "[PERSON_NAME]" at bounding box center [452, 7] width 40 height 8
click at [460, 21] on link "My Account" at bounding box center [448, 21] width 55 height 13
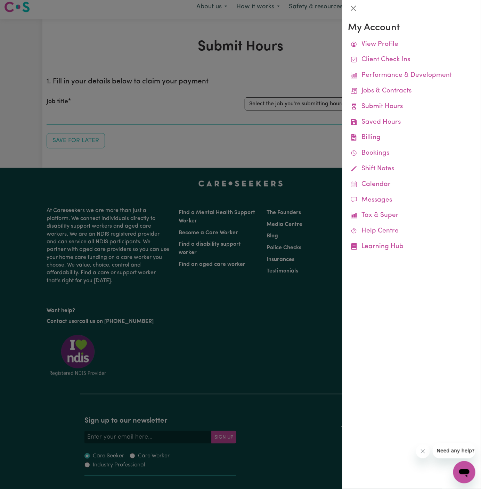
scroll to position [5, 0]
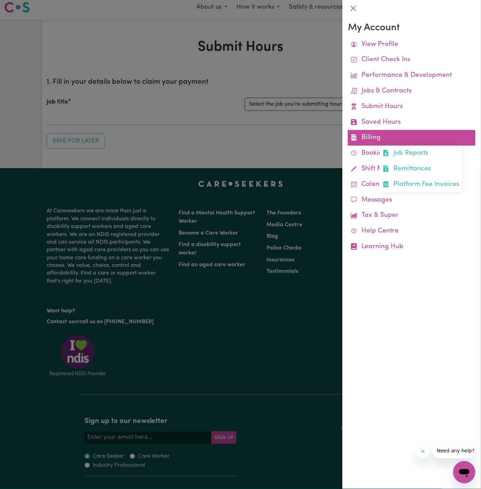
click at [370, 139] on link "Billing Job Reports Remittances Platform Fee Invoices" at bounding box center [411, 138] width 127 height 16
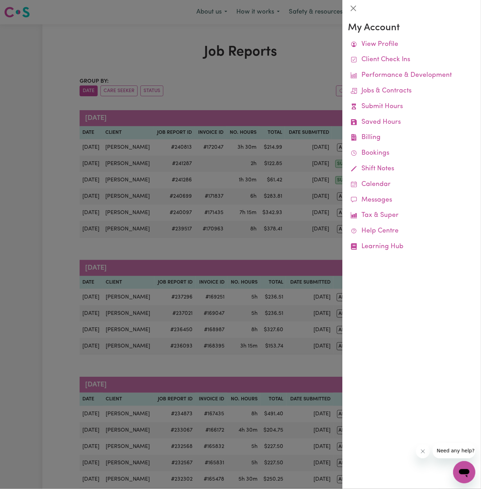
click at [34, 138] on div at bounding box center [240, 244] width 481 height 489
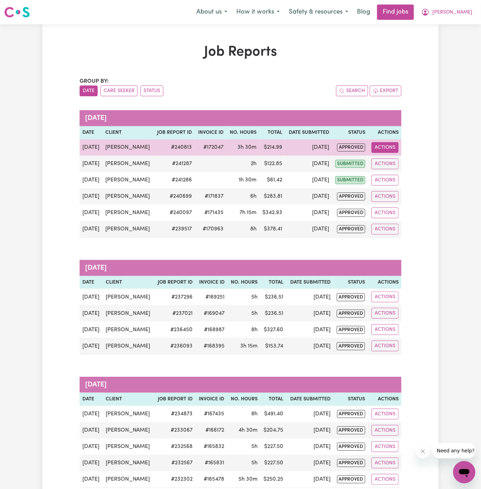
click at [389, 148] on button "Actions" at bounding box center [384, 147] width 27 height 11
click at [420, 162] on link "View Job Report" at bounding box center [402, 163] width 59 height 14
select select "pm"
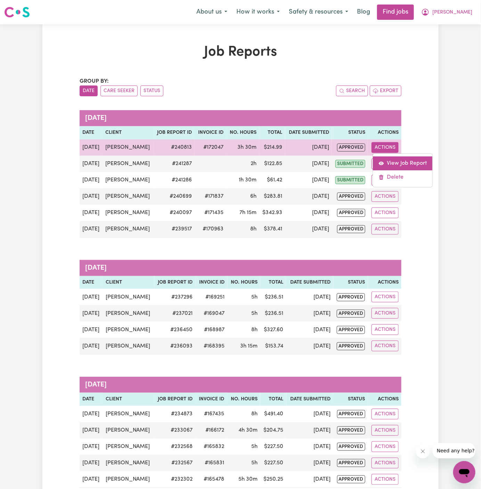
select select "pm"
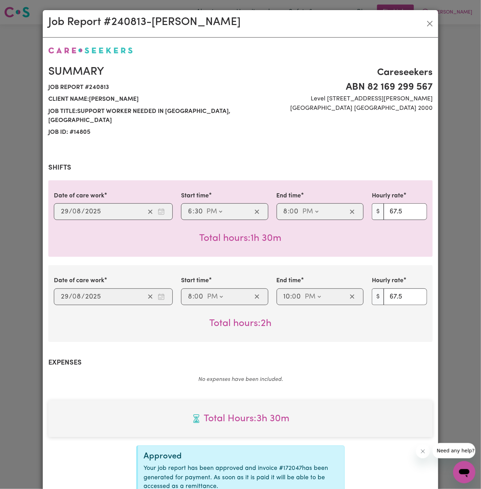
select select "67.5-EveningCare"
click at [430, 23] on button "Close" at bounding box center [429, 23] width 11 height 11
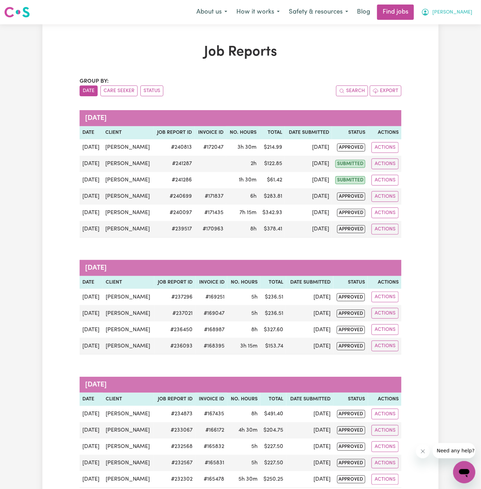
click at [464, 14] on span "[PERSON_NAME]" at bounding box center [452, 13] width 40 height 8
click at [453, 27] on link "My Account" at bounding box center [448, 26] width 55 height 13
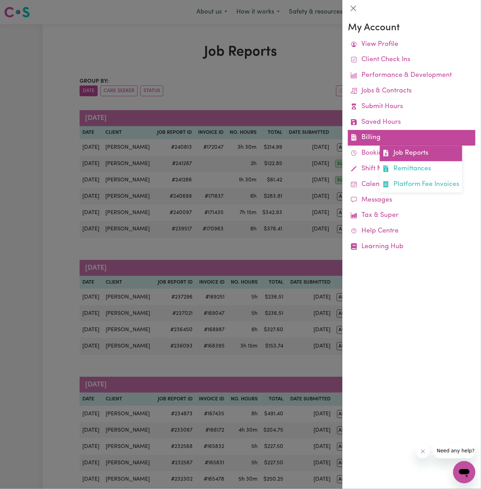
click at [426, 151] on link "Job Reports" at bounding box center [421, 154] width 82 height 16
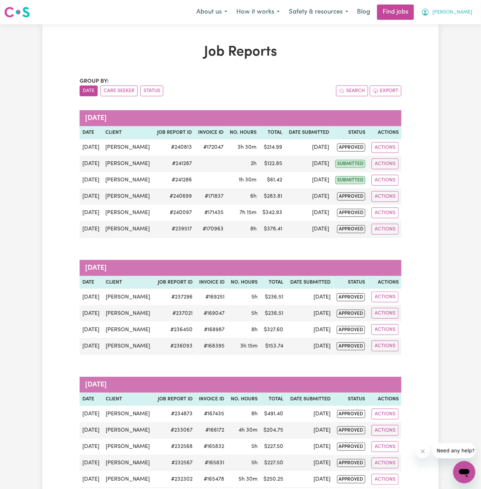
click at [462, 13] on span "[PERSON_NAME]" at bounding box center [452, 13] width 40 height 8
click at [455, 23] on link "My Account" at bounding box center [448, 26] width 55 height 13
